Goal: Navigation & Orientation: Find specific page/section

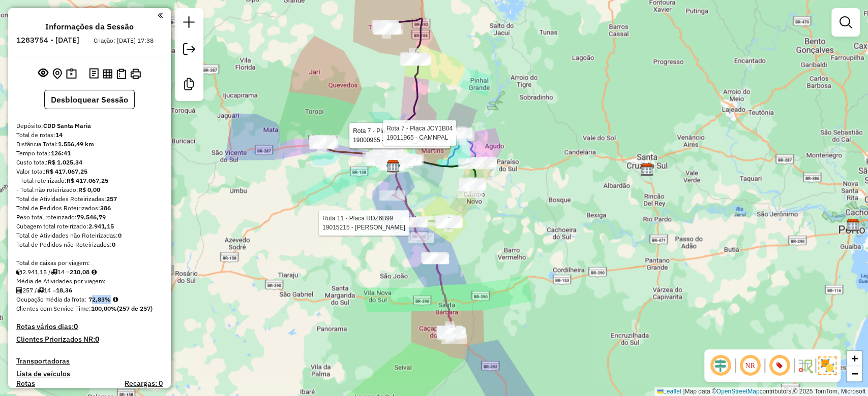
click at [370, 119] on div "Rota 11 - Placa RDZ6B99 19015215 - CLELIA BARCELLOS DA SILVA Rota 7 - Placa JCY…" at bounding box center [434, 198] width 868 height 396
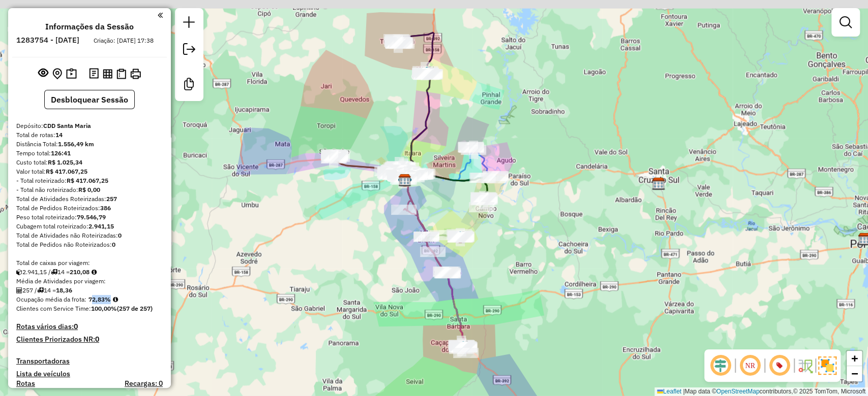
click at [383, 127] on div "Janela de atendimento Grade de atendimento Capacidade Transportadoras Veículos …" at bounding box center [434, 198] width 868 height 396
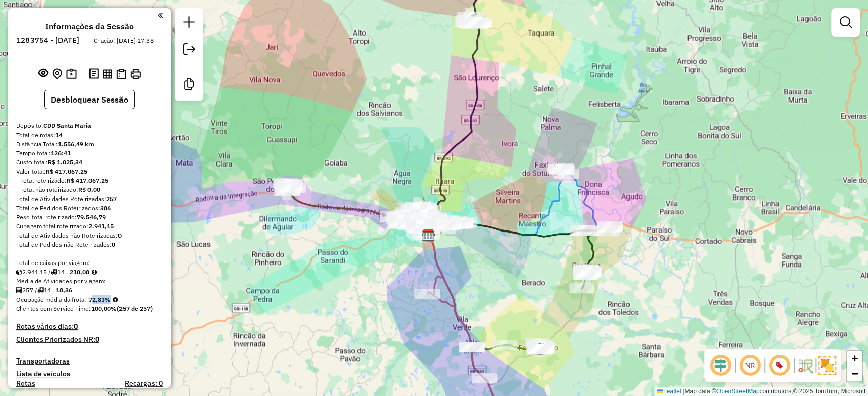
drag, startPoint x: 378, startPoint y: 166, endPoint x: 378, endPoint y: 125, distance: 41.7
click at [378, 126] on div "Janela de atendimento Grade de atendimento Capacidade Transportadoras Veículos …" at bounding box center [434, 198] width 868 height 396
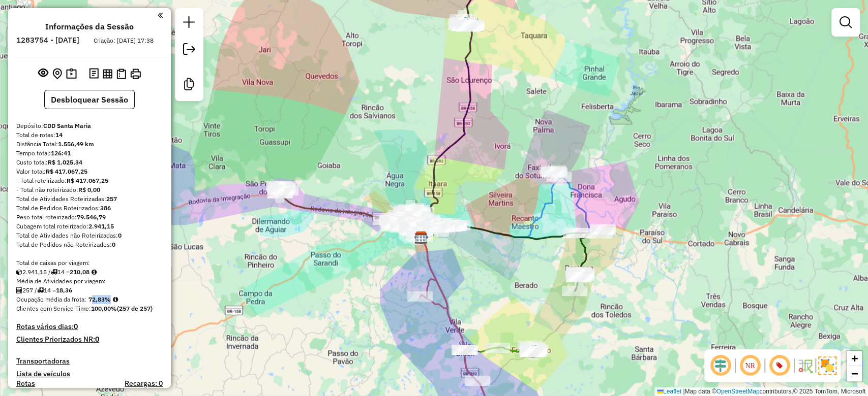
drag, startPoint x: 411, startPoint y: 152, endPoint x: 405, endPoint y: 173, distance: 21.2
click at [405, 173] on div "Janela de atendimento Grade de atendimento Capacidade Transportadoras Veículos …" at bounding box center [434, 198] width 868 height 396
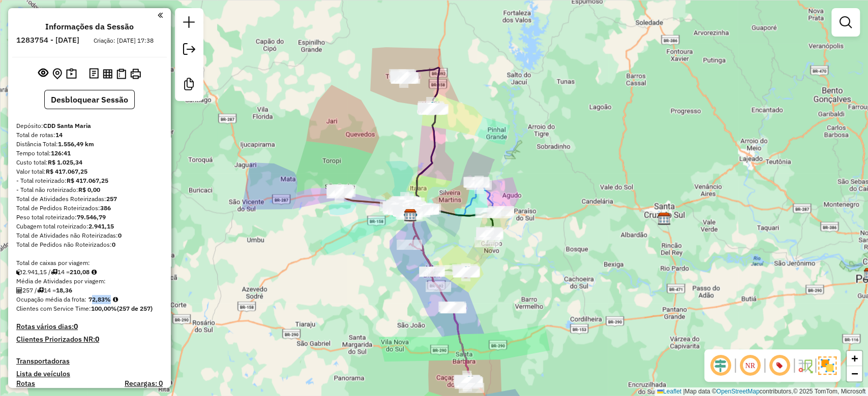
click at [410, 182] on div "Janela de atendimento Grade de atendimento Capacidade Transportadoras Veículos …" at bounding box center [434, 198] width 868 height 396
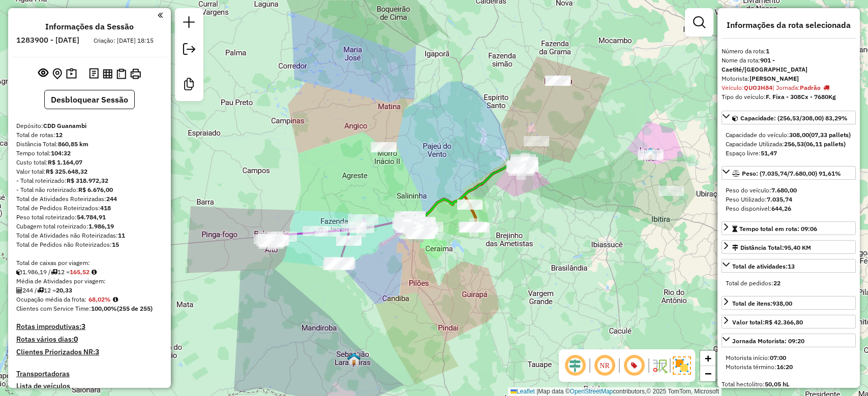
select select "**********"
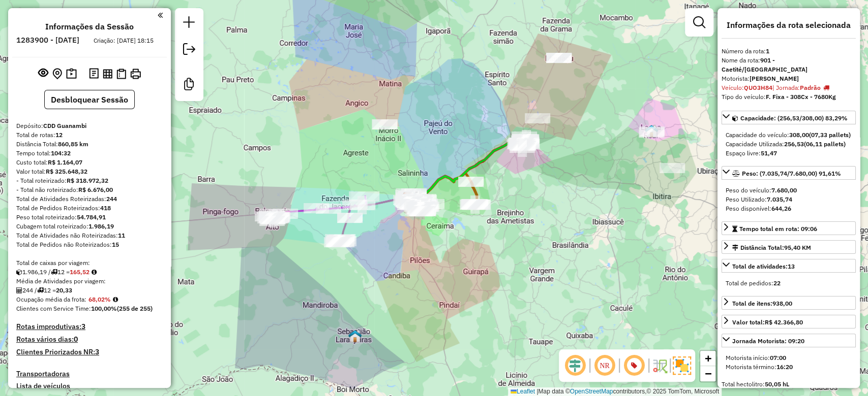
drag, startPoint x: 359, startPoint y: 179, endPoint x: 367, endPoint y: 156, distance: 24.3
click at [360, 155] on div "Janela de atendimento Grade de atendimento Capacidade Transportadoras Veículos …" at bounding box center [434, 198] width 868 height 396
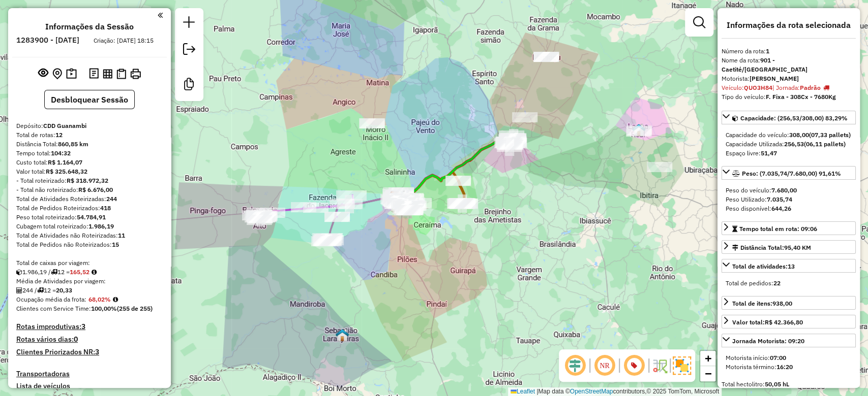
drag, startPoint x: 423, startPoint y: 171, endPoint x: 375, endPoint y: 172, distance: 47.8
click at [375, 172] on div "Janela de atendimento Grade de atendimento Capacidade Transportadoras Veículos …" at bounding box center [434, 198] width 868 height 396
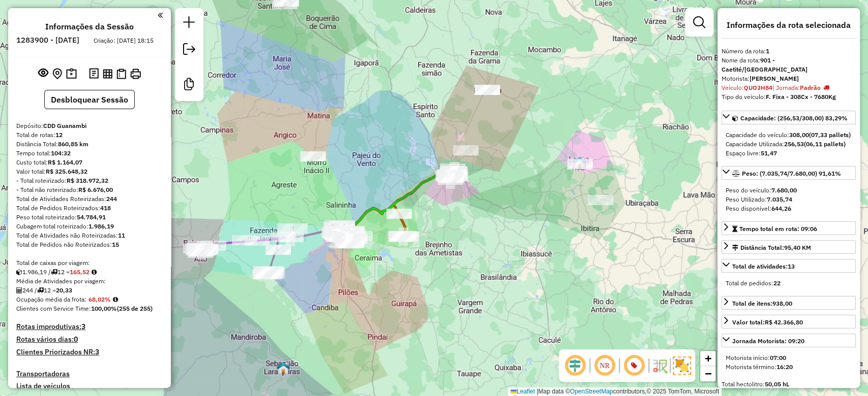
click at [400, 158] on div "Janela de atendimento Grade de atendimento Capacidade Transportadoras Veículos …" at bounding box center [434, 198] width 868 height 396
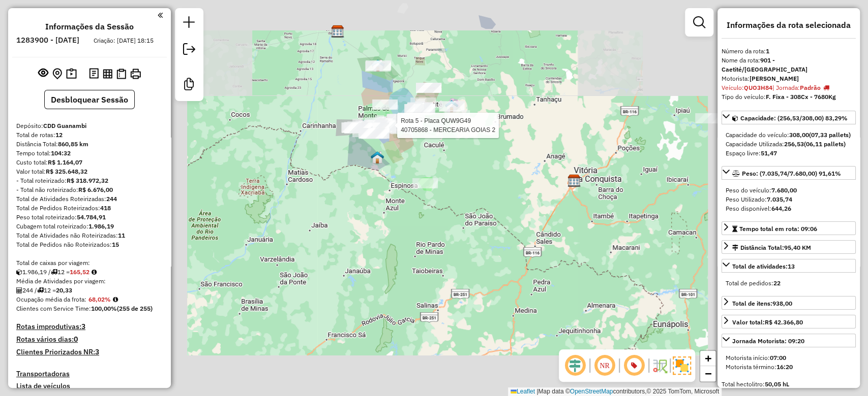
click at [398, 124] on div "Rota 5 - Placa QUW9G49 40705868 - MERCEARIA GOIAS 2 Janela de atendimento Grade…" at bounding box center [434, 198] width 868 height 396
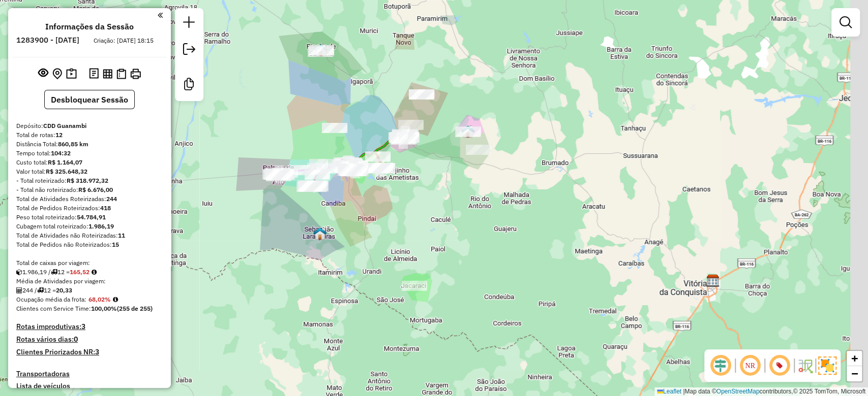
drag, startPoint x: 395, startPoint y: 104, endPoint x: 365, endPoint y: 107, distance: 30.1
click at [365, 107] on div "Janela de atendimento Grade de atendimento Capacidade Transportadoras Veículos …" at bounding box center [434, 198] width 868 height 396
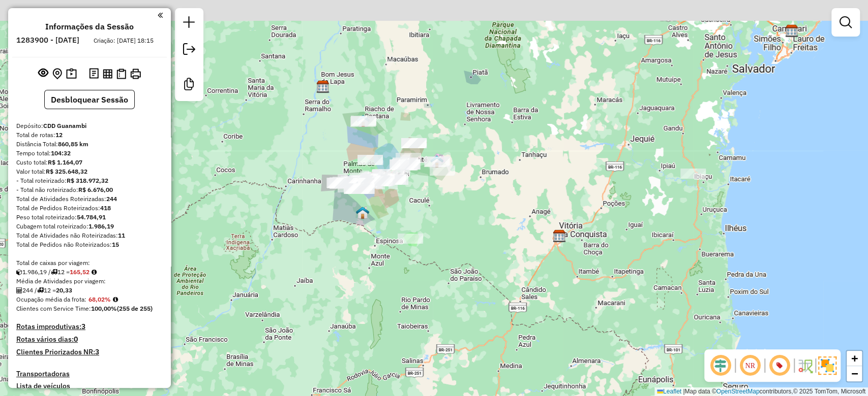
drag, startPoint x: 472, startPoint y: 127, endPoint x: 469, endPoint y: 144, distance: 17.5
click at [470, 144] on div "Janela de atendimento Grade de atendimento Capacidade Transportadoras Veículos …" at bounding box center [434, 198] width 868 height 396
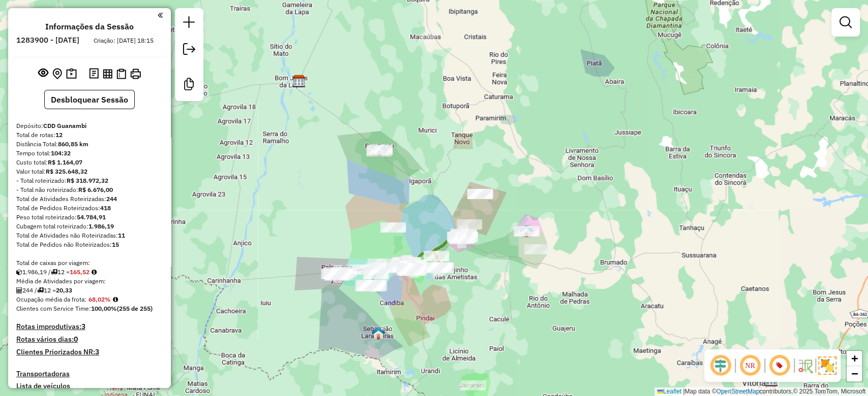
drag, startPoint x: 402, startPoint y: 178, endPoint x: 413, endPoint y: 195, distance: 20.9
click at [413, 195] on div "Janela de atendimento Grade de atendimento Capacidade Transportadoras Veículos …" at bounding box center [434, 198] width 868 height 396
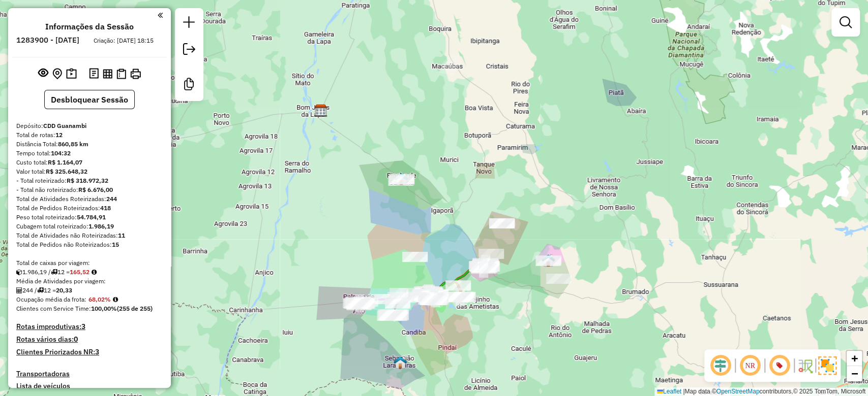
drag, startPoint x: 370, startPoint y: 165, endPoint x: 378, endPoint y: 179, distance: 16.4
click at [378, 179] on div "Janela de atendimento Grade de atendimento Capacidade Transportadoras Veículos …" at bounding box center [434, 198] width 868 height 396
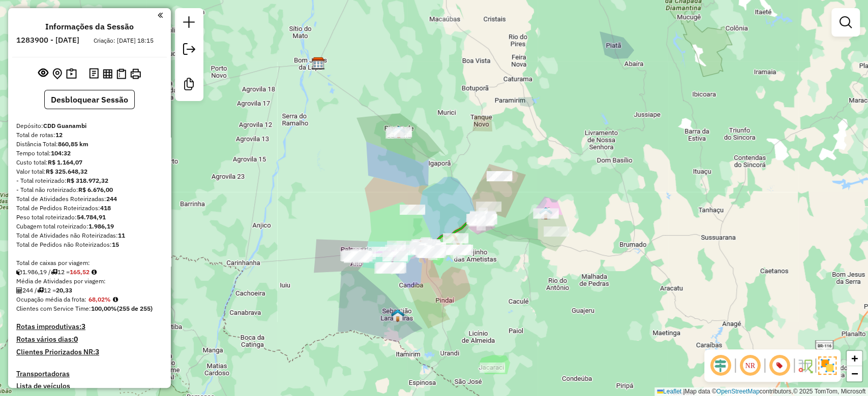
drag, startPoint x: 363, startPoint y: 137, endPoint x: 348, endPoint y: 92, distance: 47.4
click at [348, 92] on div "Janela de atendimento Grade de atendimento Capacidade Transportadoras Veículos …" at bounding box center [434, 198] width 868 height 396
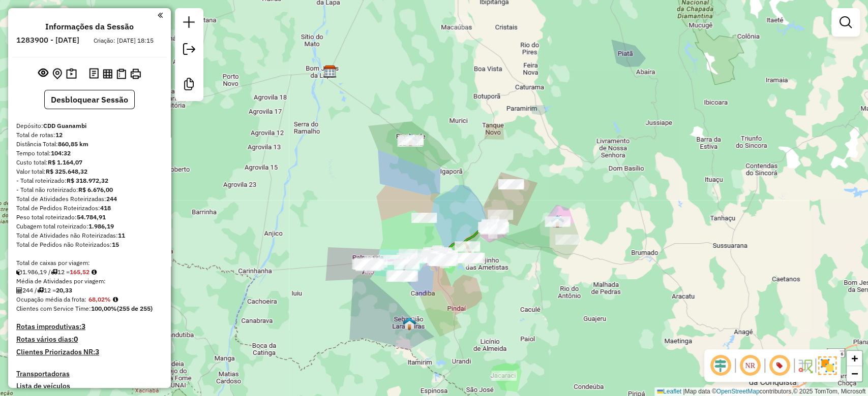
drag, startPoint x: 434, startPoint y: 179, endPoint x: 450, endPoint y: 205, distance: 31.0
click at [437, 187] on div "Janela de atendimento Grade de atendimento Capacidade Transportadoras Veículos …" at bounding box center [434, 198] width 868 height 396
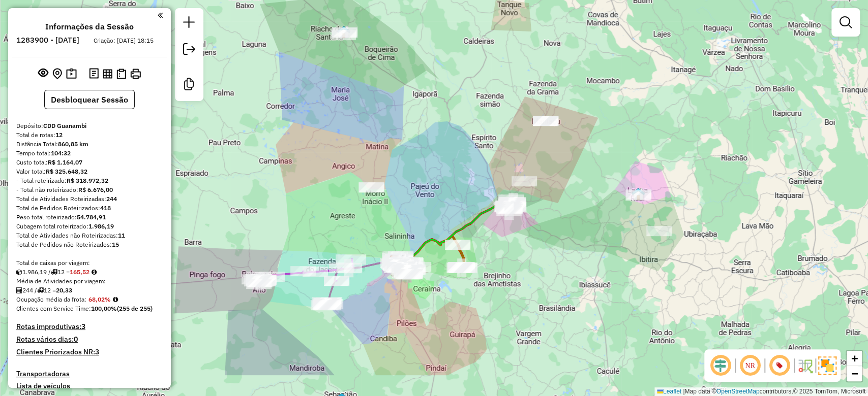
drag, startPoint x: 451, startPoint y: 207, endPoint x: 417, endPoint y: 147, distance: 69.0
click at [417, 147] on div "Janela de atendimento Grade de atendimento Capacidade Transportadoras Veículos …" at bounding box center [434, 198] width 868 height 396
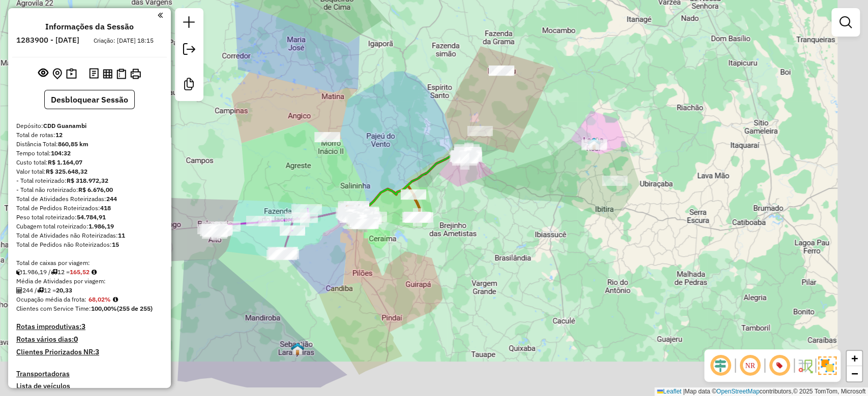
drag, startPoint x: 392, startPoint y: 117, endPoint x: 369, endPoint y: 87, distance: 37.3
click at [369, 87] on div "Janela de atendimento Grade de atendimento Capacidade Transportadoras Veículos …" at bounding box center [434, 198] width 868 height 396
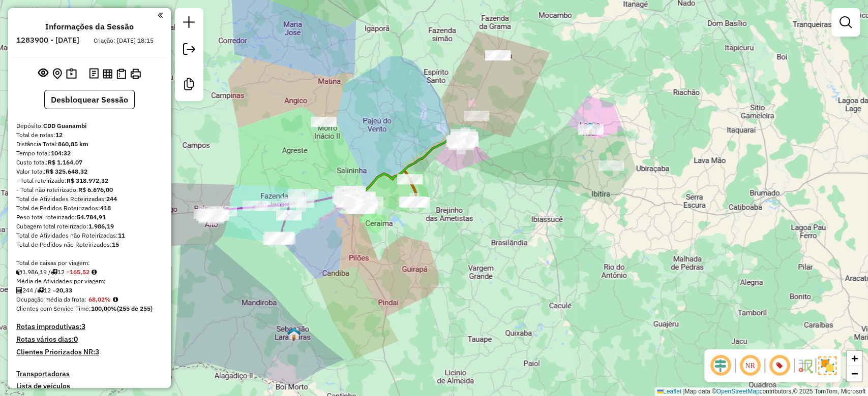
click at [400, 144] on div "Janela de atendimento Grade de atendimento Capacidade Transportadoras Veículos …" at bounding box center [434, 198] width 868 height 396
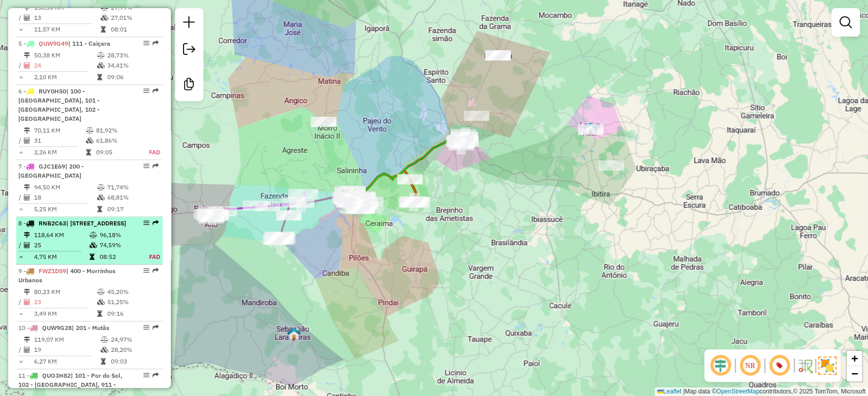
scroll to position [647, 0]
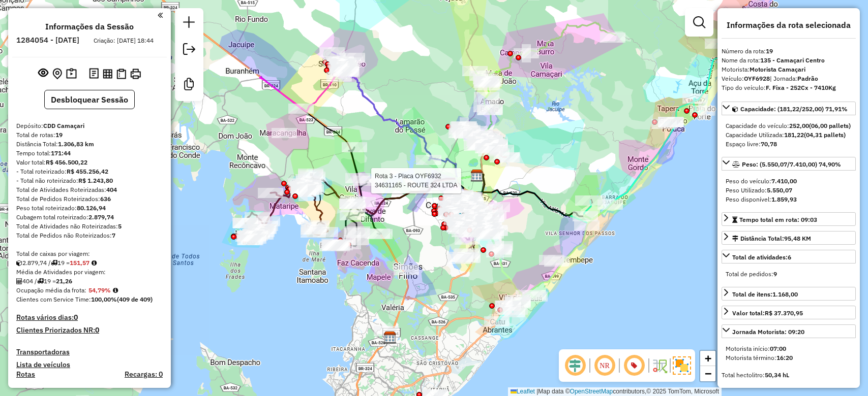
select select "*********"
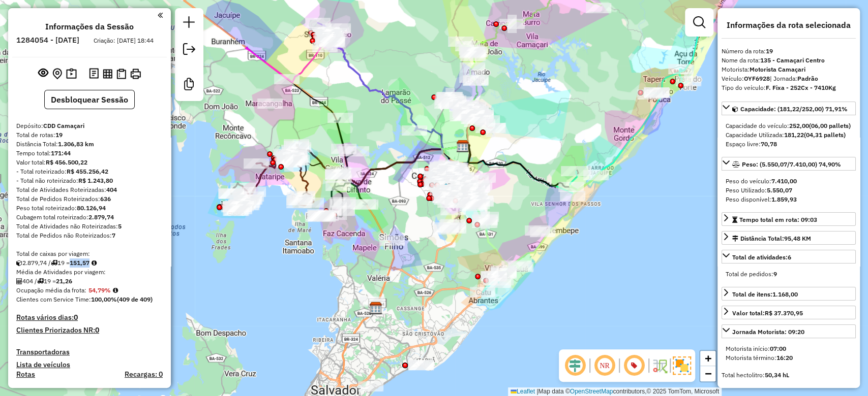
drag, startPoint x: 370, startPoint y: 130, endPoint x: 361, endPoint y: 120, distance: 13.3
click at [353, 101] on div "Janela de atendimento Grade de atendimento Capacidade Transportadoras Veículos …" at bounding box center [434, 198] width 868 height 396
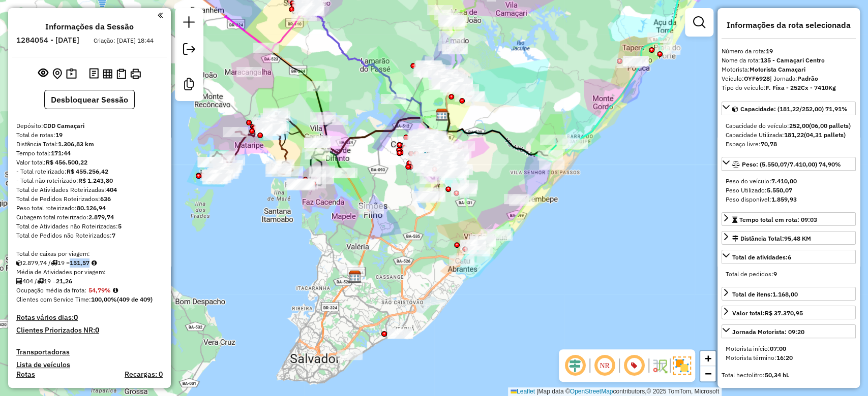
drag, startPoint x: 381, startPoint y: 161, endPoint x: 361, endPoint y: 131, distance: 36.7
click at [361, 131] on div "Janela de atendimento Grade de atendimento Capacidade Transportadoras Veículos …" at bounding box center [434, 198] width 868 height 396
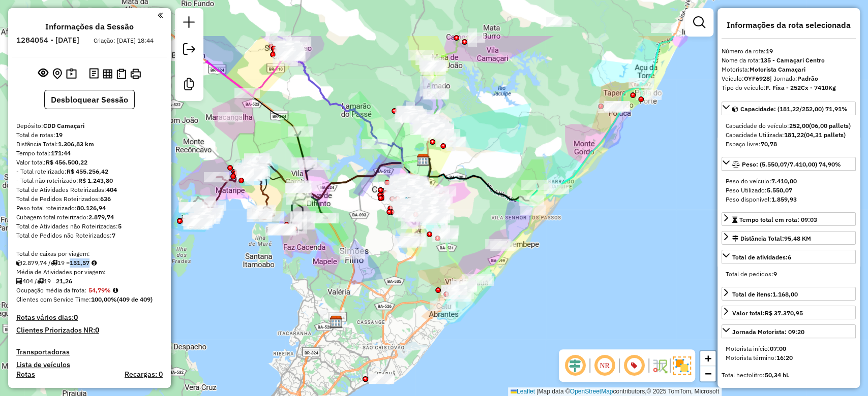
drag, startPoint x: 359, startPoint y: 181, endPoint x: 359, endPoint y: 200, distance: 18.3
click at [359, 200] on div "Janela de atendimento Grade de atendimento Capacidade Transportadoras Veículos …" at bounding box center [434, 198] width 868 height 396
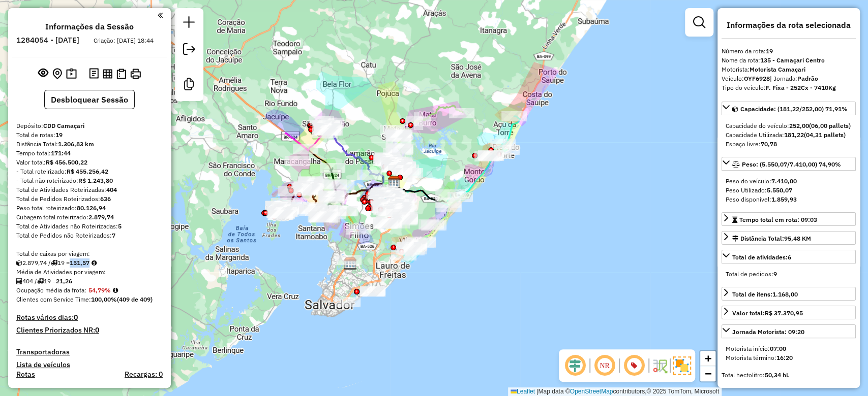
click at [354, 169] on div "Janela de atendimento Grade de atendimento Capacidade Transportadoras Veículos …" at bounding box center [434, 198] width 868 height 396
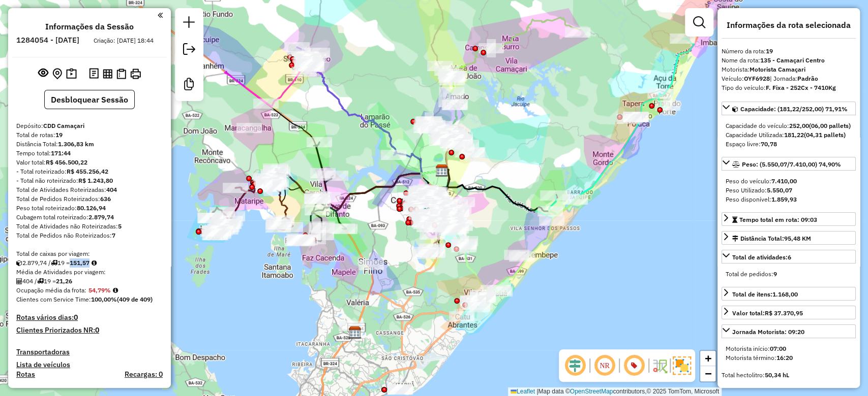
drag, startPoint x: 350, startPoint y: 174, endPoint x: 339, endPoint y: 157, distance: 20.6
click at [350, 142] on div "Janela de atendimento Grade de atendimento Capacidade Transportadoras Veículos …" at bounding box center [434, 198] width 868 height 396
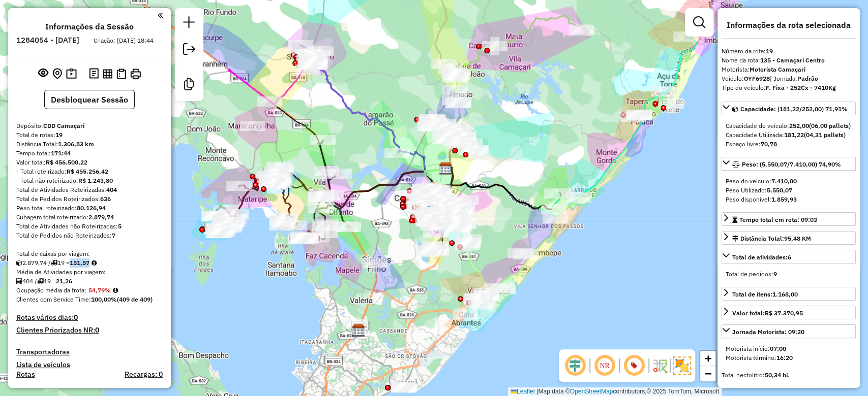
drag, startPoint x: 247, startPoint y: 231, endPoint x: 268, endPoint y: 234, distance: 22.0
click at [268, 234] on div "Rota 8 - Placa JCY1A98 34693686 - SELMA RODRIGUES DA S Rota 8 - Placa JCY1A98 3…" at bounding box center [434, 198] width 868 height 396
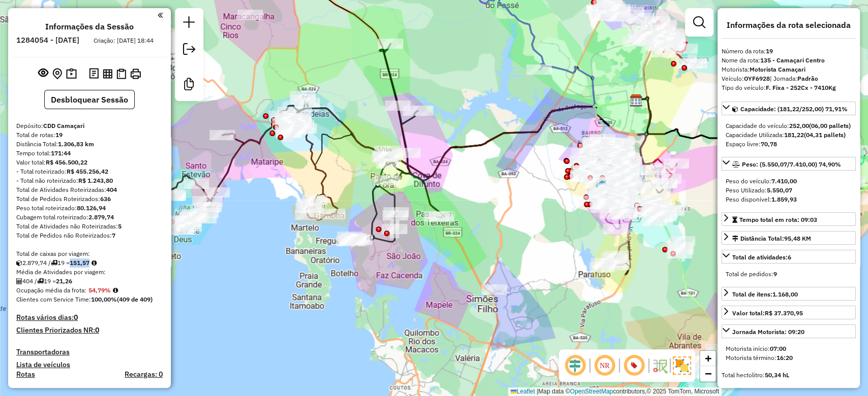
drag, startPoint x: 257, startPoint y: 222, endPoint x: 239, endPoint y: 216, distance: 18.8
click at [239, 216] on div "Janela de atendimento Grade de atendimento Capacidade Transportadoras Veículos …" at bounding box center [434, 198] width 868 height 396
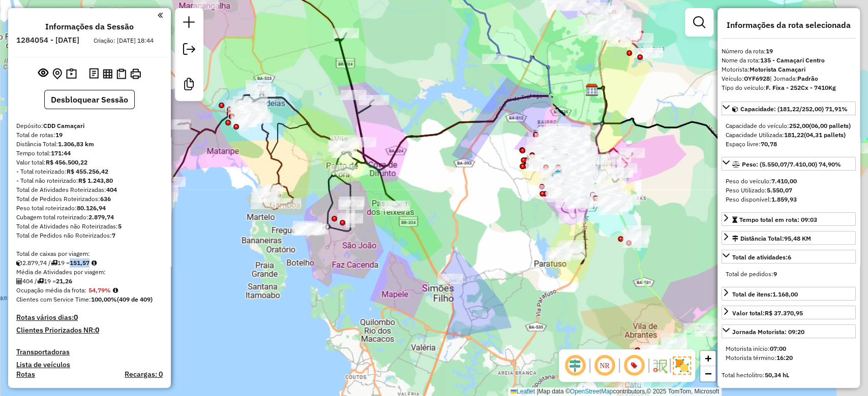
drag, startPoint x: 258, startPoint y: 191, endPoint x: 250, endPoint y: 189, distance: 9.0
click at [250, 189] on div "Rota 15 - Placa JBR2C98 34621160 - IRAILDES COSTA DO S Janela de atendimento Gr…" at bounding box center [434, 198] width 868 height 396
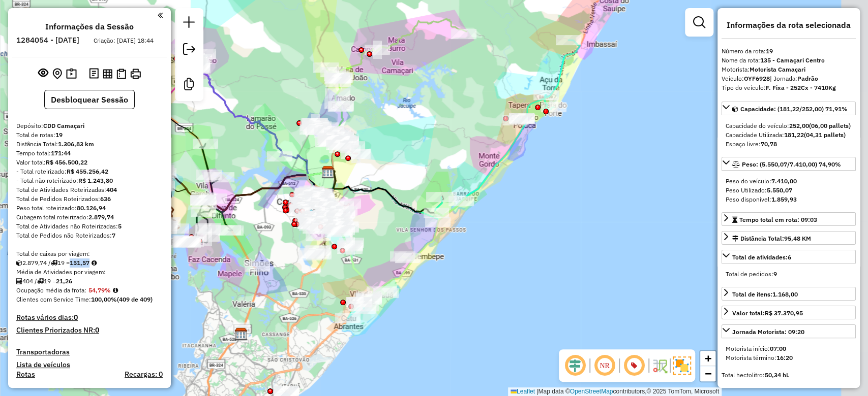
drag, startPoint x: 572, startPoint y: 179, endPoint x: 469, endPoint y: 170, distance: 103.6
click at [469, 170] on div "Janela de atendimento Grade de atendimento Capacidade Transportadoras Veículos …" at bounding box center [434, 198] width 868 height 396
click at [560, 71] on icon at bounding box center [464, 179] width 232 height 278
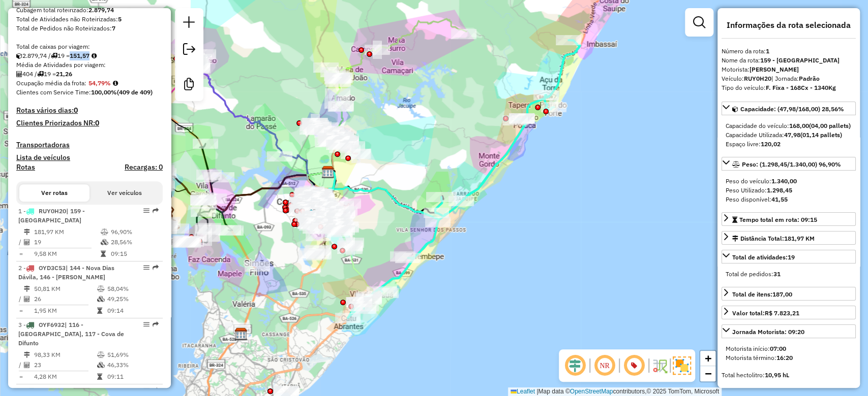
scroll to position [413, 0]
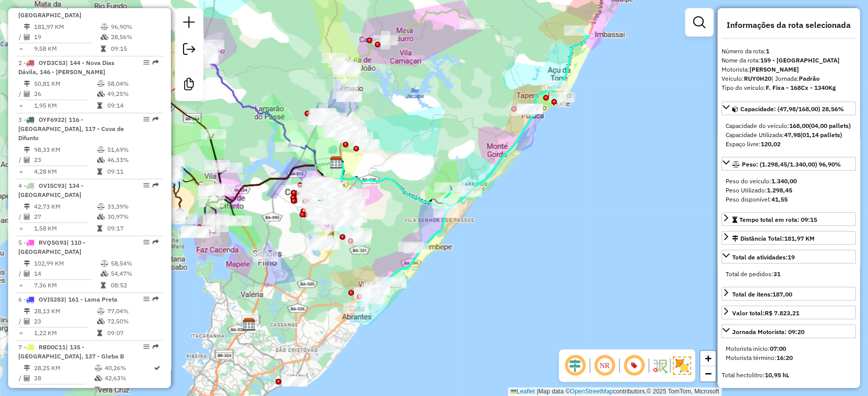
drag, startPoint x: 423, startPoint y: 176, endPoint x: 442, endPoint y: 156, distance: 28.1
click at [442, 156] on div "Janela de atendimento Grade de atendimento Capacidade Transportadoras Veículos …" at bounding box center [434, 198] width 868 height 396
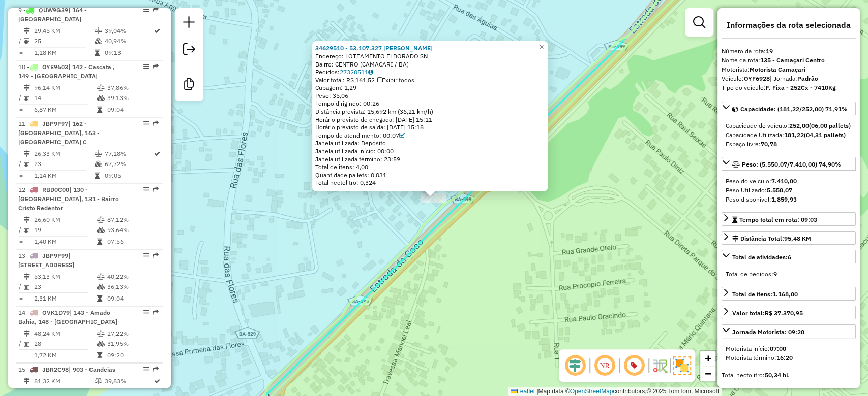
scroll to position [1272, 0]
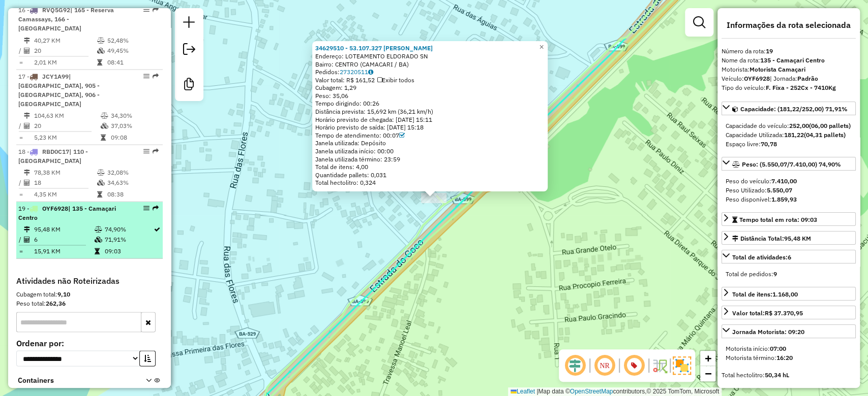
click at [127, 204] on div "19 - OYF6928 | 135 - Camaçari Centro" at bounding box center [89, 213] width 142 height 18
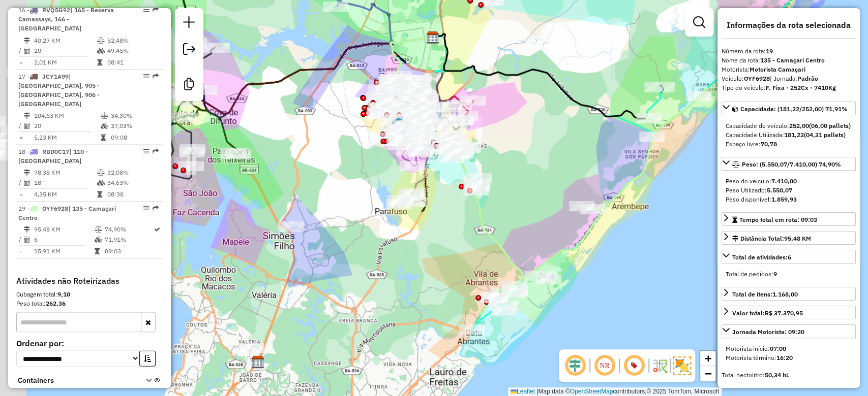
drag, startPoint x: 409, startPoint y: 170, endPoint x: 497, endPoint y: 147, distance: 90.5
click at [498, 147] on div "Janela de atendimento Grade de atendimento Capacidade Transportadoras Veículos …" at bounding box center [434, 198] width 868 height 396
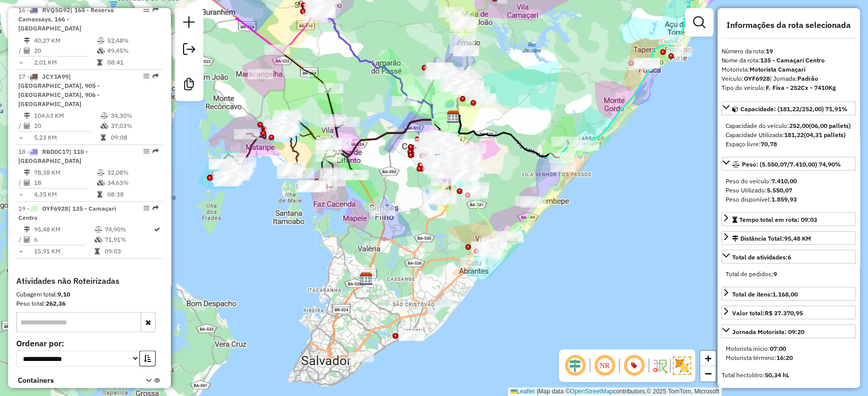
drag, startPoint x: 387, startPoint y: 97, endPoint x: 379, endPoint y: 209, distance: 112.6
click at [379, 209] on div "Janela de atendimento Grade de atendimento Capacidade Transportadoras Veículos …" at bounding box center [434, 198] width 868 height 396
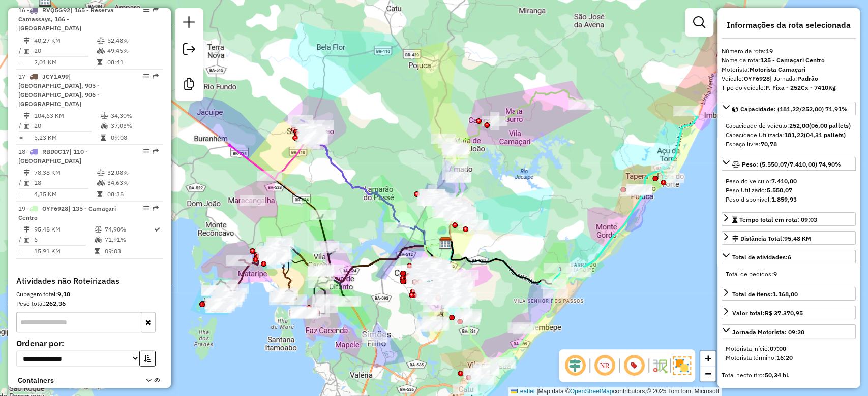
drag, startPoint x: 368, startPoint y: 136, endPoint x: 361, endPoint y: 170, distance: 34.3
click at [361, 170] on div "Janela de atendimento Grade de atendimento Capacidade Transportadoras Veículos …" at bounding box center [434, 198] width 868 height 396
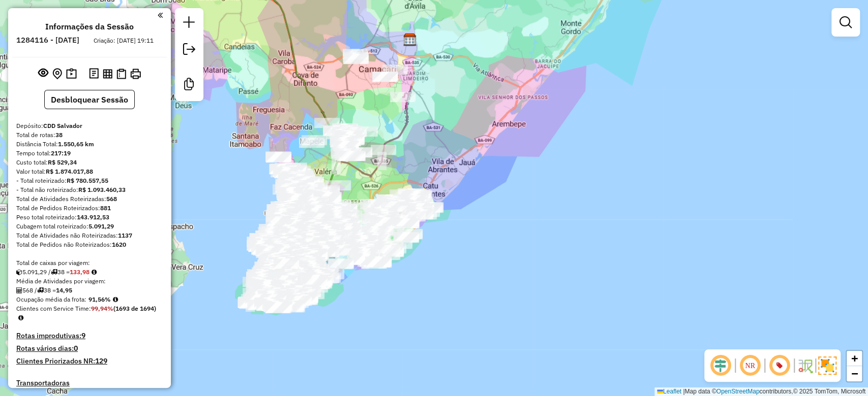
click at [752, 359] on em at bounding box center [750, 366] width 24 height 24
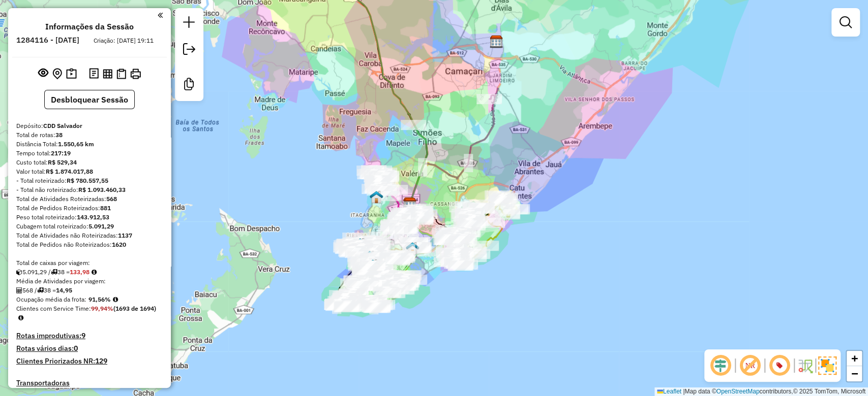
drag, startPoint x: 261, startPoint y: 195, endPoint x: 346, endPoint y: 196, distance: 85.4
click at [346, 196] on div "Janela de atendimento Grade de atendimento Capacidade Transportadoras Veículos …" at bounding box center [434, 198] width 868 height 396
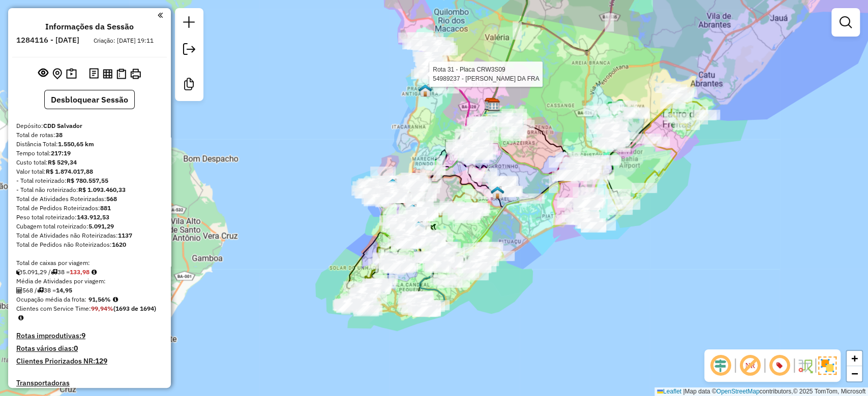
drag, startPoint x: 449, startPoint y: 253, endPoint x: 516, endPoint y: 234, distance: 69.8
click at [516, 234] on div "Rota 31 - Placa CRW3S09 54989237 - ADRIANO SILVA DA FRA Janela de atendimento G…" at bounding box center [434, 198] width 868 height 396
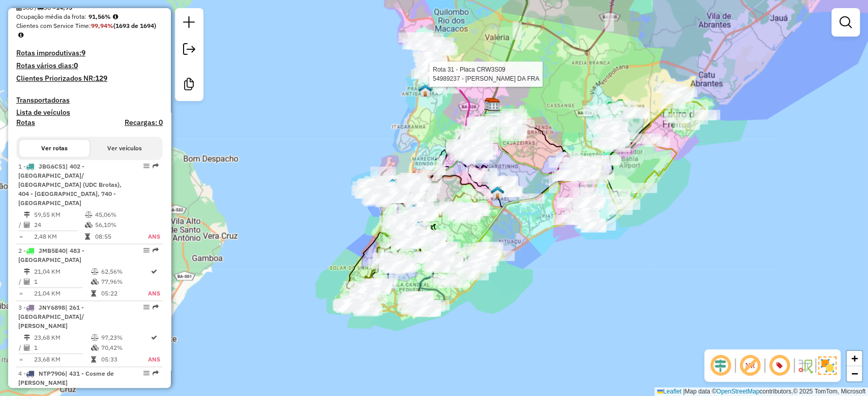
scroll to position [285, 0]
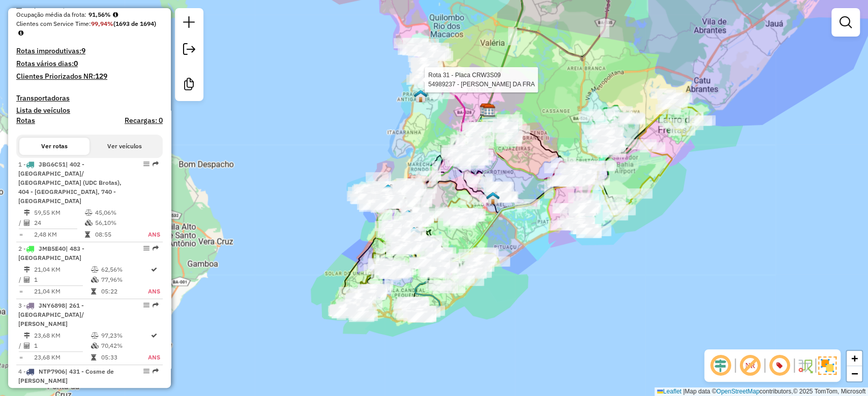
drag, startPoint x: 522, startPoint y: 161, endPoint x: 378, endPoint y: 200, distance: 149.6
click at [378, 200] on div "Rota 31 - Placa CRW3S09 54989237 - ADRIANO SILVA DA FRA Janela de atendimento G…" at bounding box center [434, 198] width 868 height 396
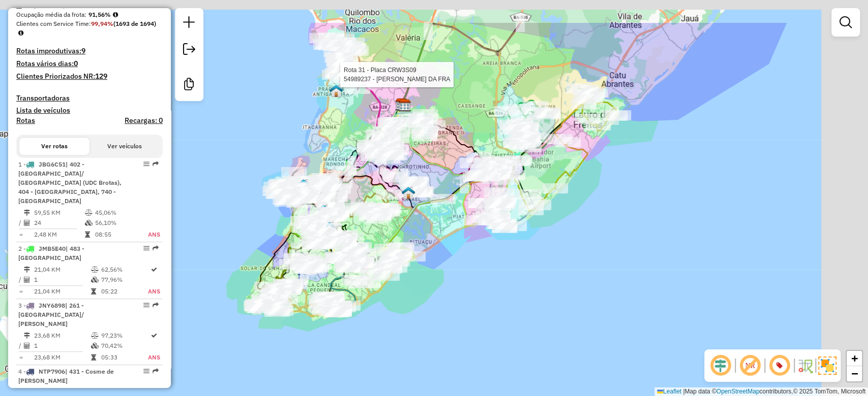
drag, startPoint x: 404, startPoint y: 83, endPoint x: 335, endPoint y: 165, distance: 106.1
click at [335, 165] on div "Rota 31 - Placa CRW3S09 54989237 - ADRIANO SILVA DA FRA Janela de atendimento G…" at bounding box center [434, 198] width 868 height 396
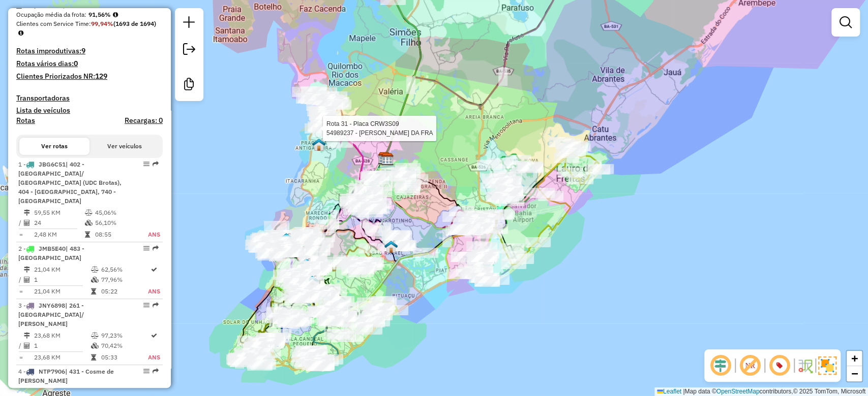
drag, startPoint x: 307, startPoint y: 178, endPoint x: 289, endPoint y: 169, distance: 20.2
click at [307, 181] on div "Rota 31 - Placa CRW3S09 54989237 - ADRIANO SILVA DA FRA Janela de atendimento G…" at bounding box center [434, 198] width 868 height 396
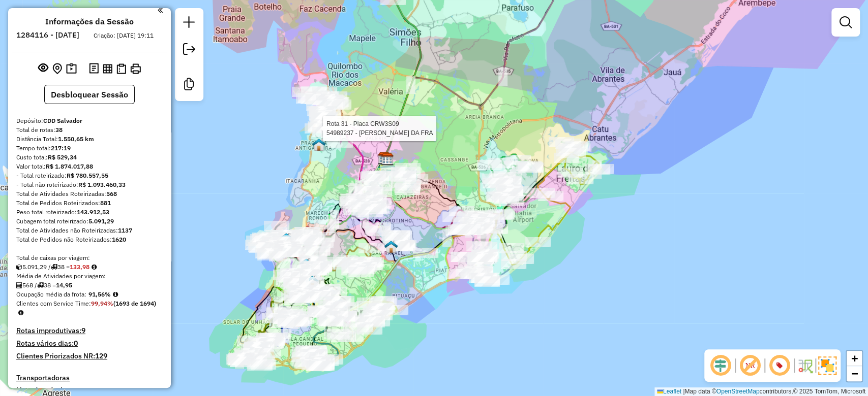
scroll to position [0, 0]
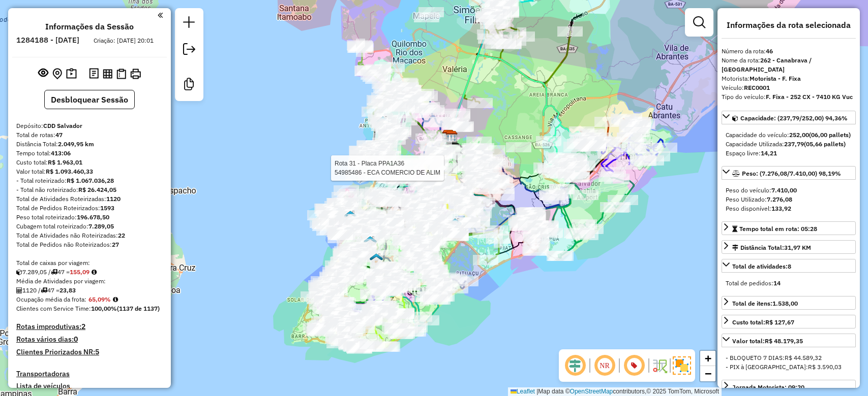
select select "**********"
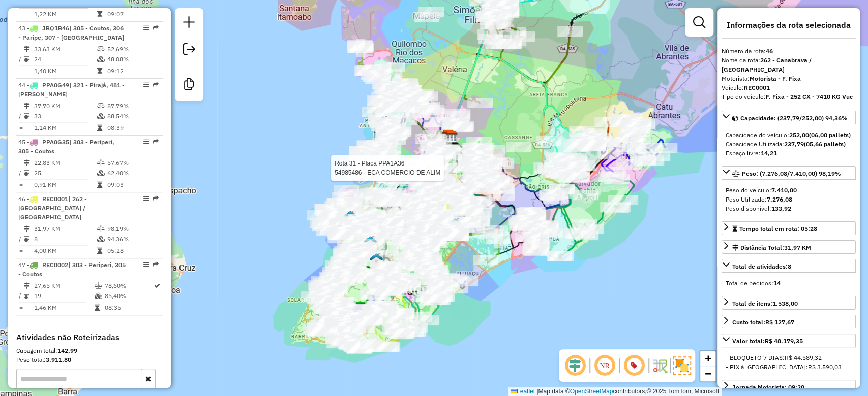
drag, startPoint x: 289, startPoint y: 146, endPoint x: 296, endPoint y: 159, distance: 14.4
click at [290, 146] on div "Rota 31 - Placa PPA1A36 54985486 - ECA COMERCIO DE ALIM Janela de atendimento G…" at bounding box center [434, 198] width 868 height 396
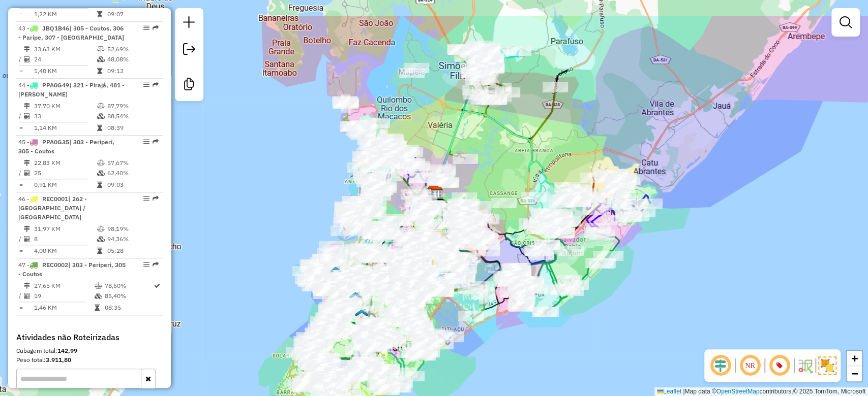
drag, startPoint x: 313, startPoint y: 145, endPoint x: 300, endPoint y: 197, distance: 53.5
click at [300, 195] on div "Janela de atendimento Grade de atendimento Capacidade Transportadoras Veículos …" at bounding box center [434, 198] width 868 height 396
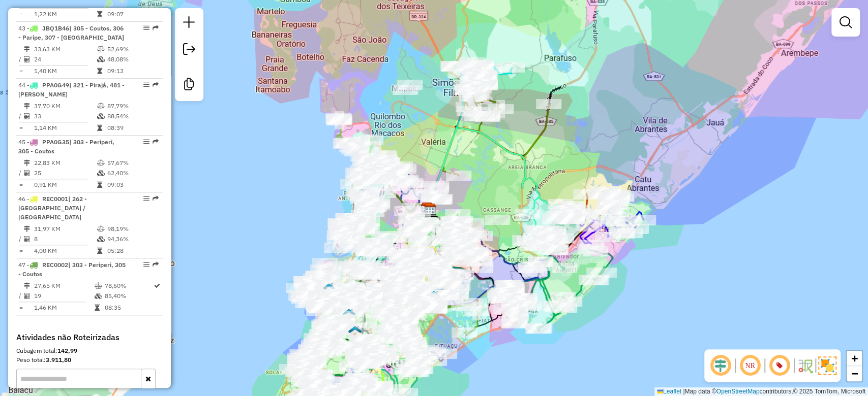
drag, startPoint x: 503, startPoint y: 143, endPoint x: 487, endPoint y: 159, distance: 22.6
click at [488, 158] on icon at bounding box center [493, 169] width 135 height 82
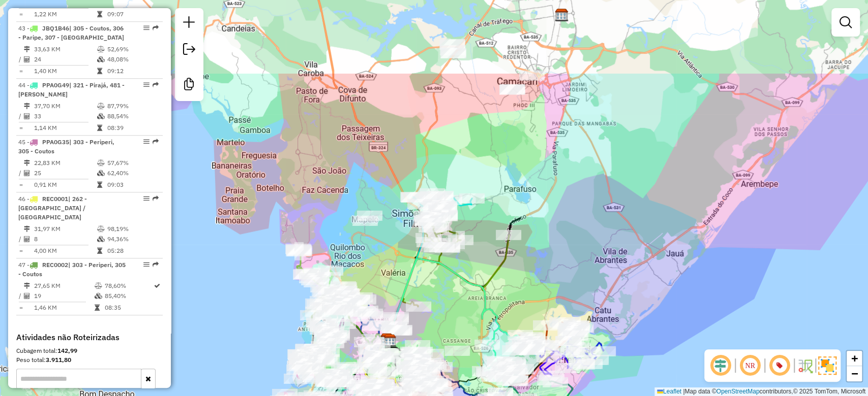
drag, startPoint x: 420, startPoint y: 134, endPoint x: 399, endPoint y: 214, distance: 83.0
click at [399, 214] on div "Janela de atendimento Grade de atendimento Capacidade Transportadoras Veículos …" at bounding box center [434, 198] width 868 height 396
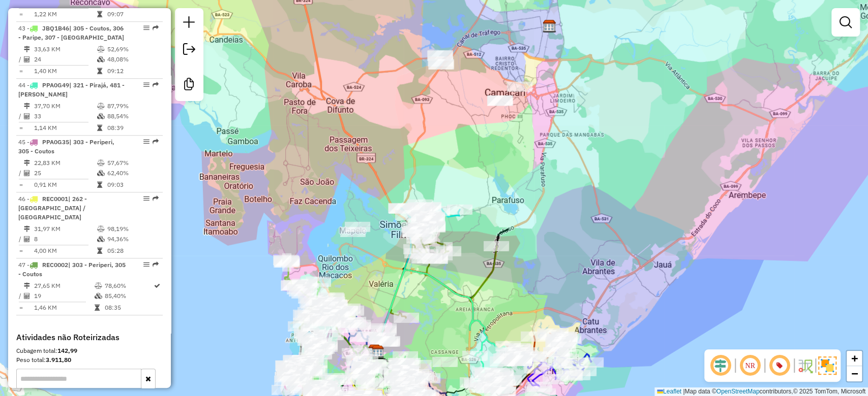
drag, startPoint x: 407, startPoint y: 181, endPoint x: 432, endPoint y: 90, distance: 94.0
click at [431, 93] on div "Janela de atendimento Grade de atendimento Capacidade Transportadoras Veículos …" at bounding box center [434, 198] width 868 height 396
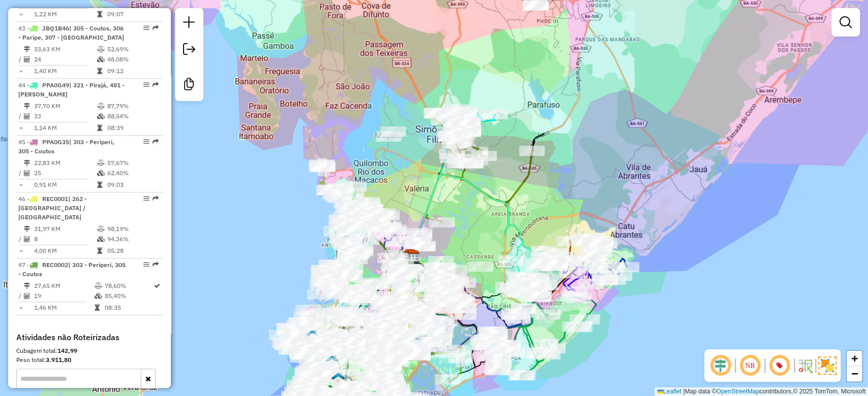
drag, startPoint x: 404, startPoint y: 213, endPoint x: 437, endPoint y: 86, distance: 131.3
click at [437, 91] on div "Janela de atendimento Grade de atendimento Capacidade Transportadoras Veículos …" at bounding box center [434, 198] width 868 height 396
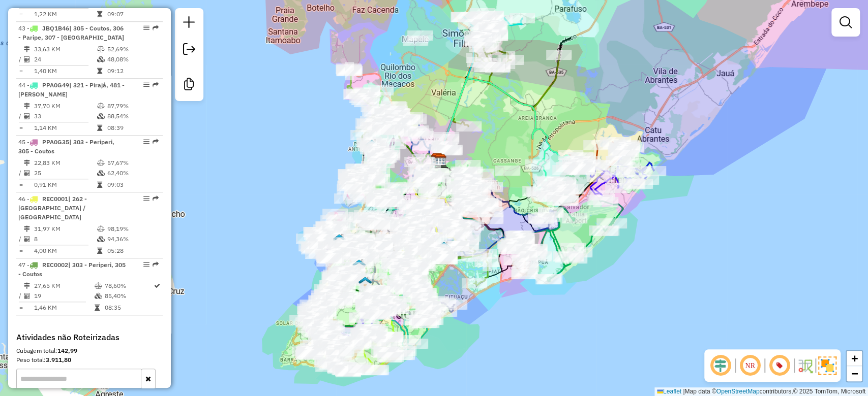
drag, startPoint x: 315, startPoint y: 209, endPoint x: 339, endPoint y: 114, distance: 98.0
click at [339, 114] on div "Janela de atendimento Grade de atendimento Capacidade Transportadoras Veículos …" at bounding box center [434, 198] width 868 height 396
